Goal: Communication & Community: Ask a question

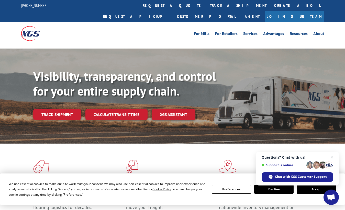
click at [343, 108] on div "Visibility, transparency, and control for your entire supply chain. Track shipm…" at bounding box center [188, 104] width 311 height 71
click at [317, 179] on div "Chat with XGS Customer Support" at bounding box center [297, 177] width 72 height 10
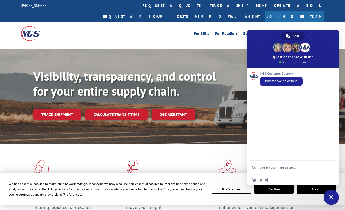
click at [287, 169] on textarea "Compose your message..." at bounding box center [287, 169] width 71 height 9
paste textarea "17688832"
type textarea "Hi! Can you please check this PRO#17688832?"
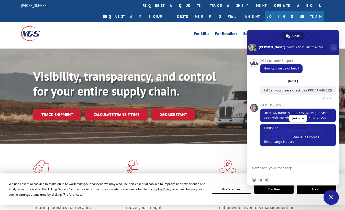
drag, startPoint x: 279, startPoint y: 132, endPoint x: 285, endPoint y: 142, distance: 11.0
click at [285, 142] on span "17688832 is currently in transit to the delivering terminal and is estimated to…" at bounding box center [292, 135] width 58 height 18
copy span "is currently in transit to the delivering terminal and is estimated to deliver …"
click at [277, 166] on textarea "Compose your message..." at bounding box center [287, 168] width 71 height 5
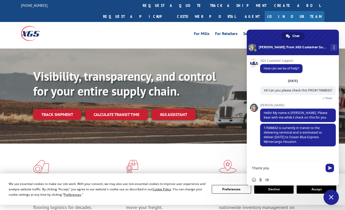
type textarea "Thank you"
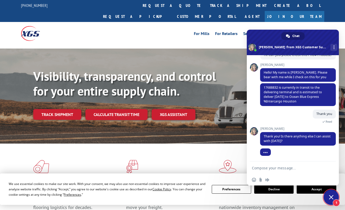
scroll to position [30, 0]
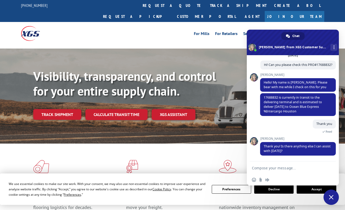
click at [293, 169] on textarea "Compose your message..." at bounding box center [287, 168] width 71 height 5
paste textarea "is there any reason of delay?"
type textarea "is there any reason of delay?"
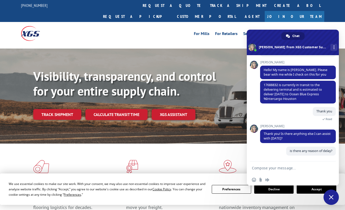
scroll to position [43, 0]
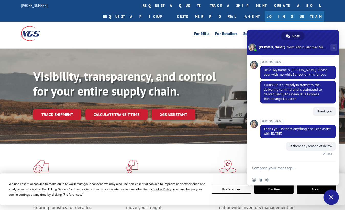
click at [344, 71] on div "Visibility, transparency, and control for your entire supply chain. Track shipm…" at bounding box center [188, 104] width 311 height 71
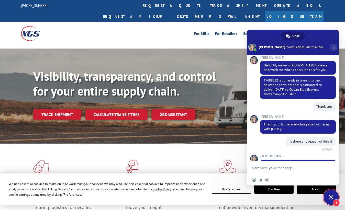
scroll to position [74, 0]
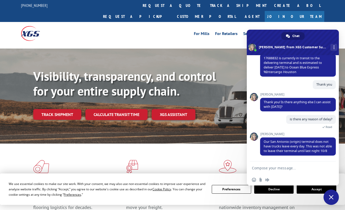
click at [342, 69] on div "Visibility, transparency, and control for your entire supply chain. Track shipm…" at bounding box center [188, 104] width 311 height 71
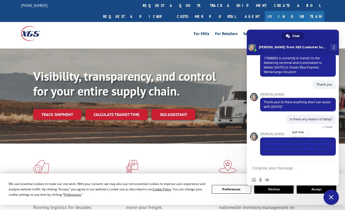
drag, startPoint x: 264, startPoint y: 137, endPoint x: 306, endPoint y: 150, distance: 44.8
click at [306, 150] on span "Our San Antonio (origin) terminal does not have trucks leave every day. This wa…" at bounding box center [298, 146] width 76 height 18
copy span "Our San Antonio (origin) terminal does not have trucks leave every day. This wa…"
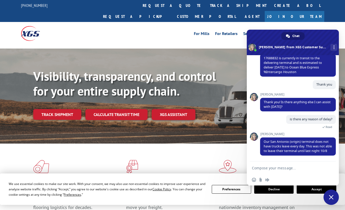
click at [343, 74] on div "Visibility, transparency, and control for your entire supply chain. Track shipm…" at bounding box center [188, 104] width 311 height 71
click at [272, 169] on textarea "Compose your message..." at bounding box center [287, 168] width 71 height 5
type textarea "Thank you"
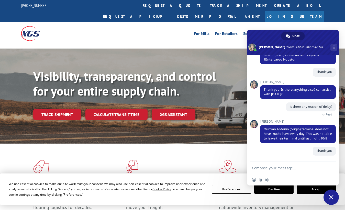
scroll to position [87, 0]
type textarea "Have a great day"
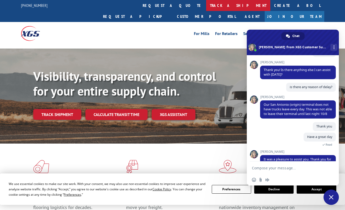
scroll to position [138, 0]
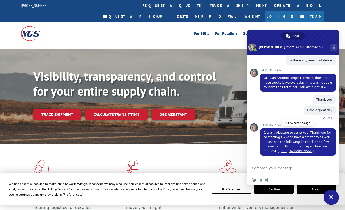
click at [296, 152] on link "[URL][DOMAIN_NAME]" at bounding box center [296, 151] width 34 height 4
